Goal: Find specific page/section: Find specific page/section

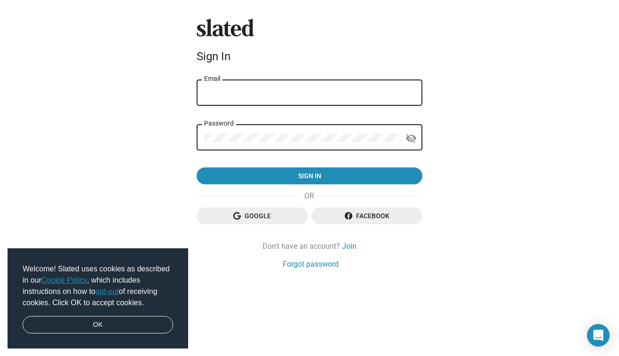
type input "[EMAIL_ADDRESS][DOMAIN_NAME]"
click at [346, 218] on icon "button" at bounding box center [349, 216] width 8 height 8
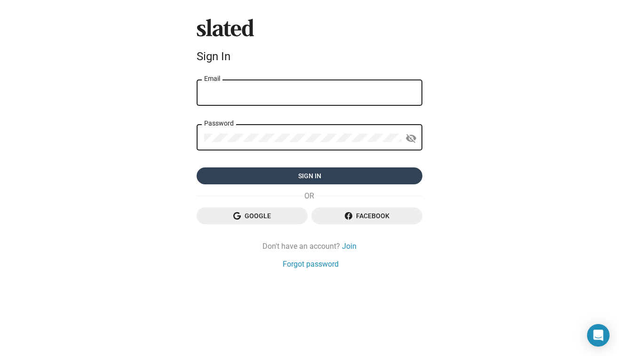
type input "[EMAIL_ADDRESS][DOMAIN_NAME]"
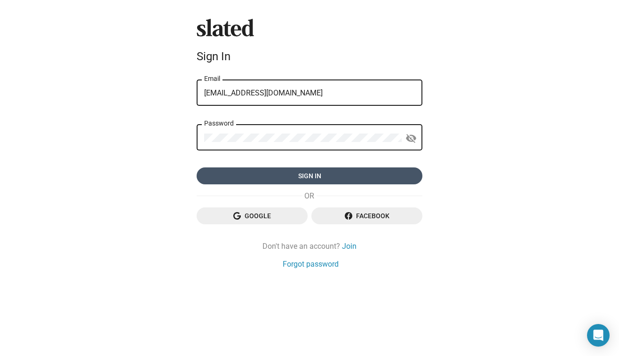
click at [322, 175] on span "Sign in" at bounding box center [309, 175] width 211 height 17
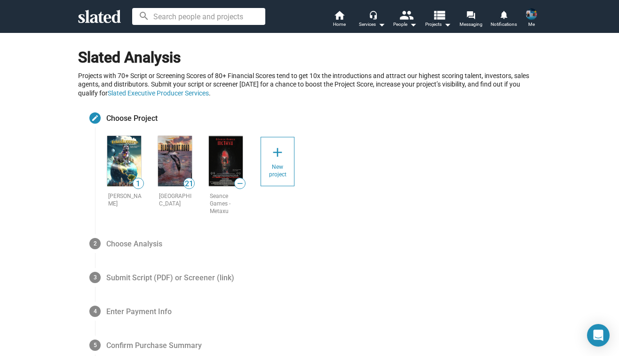
click at [120, 161] on img at bounding box center [124, 161] width 34 height 50
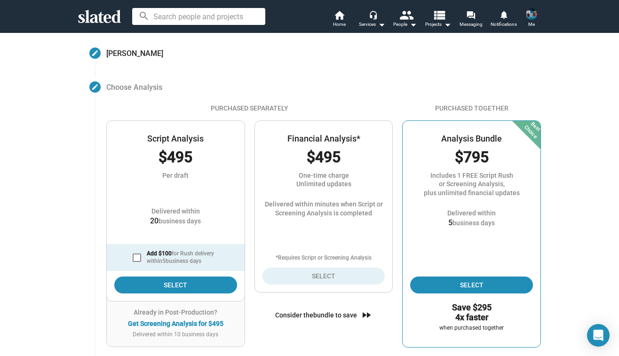
scroll to position [70, 0]
